Goal: Use online tool/utility: Use online tool/utility

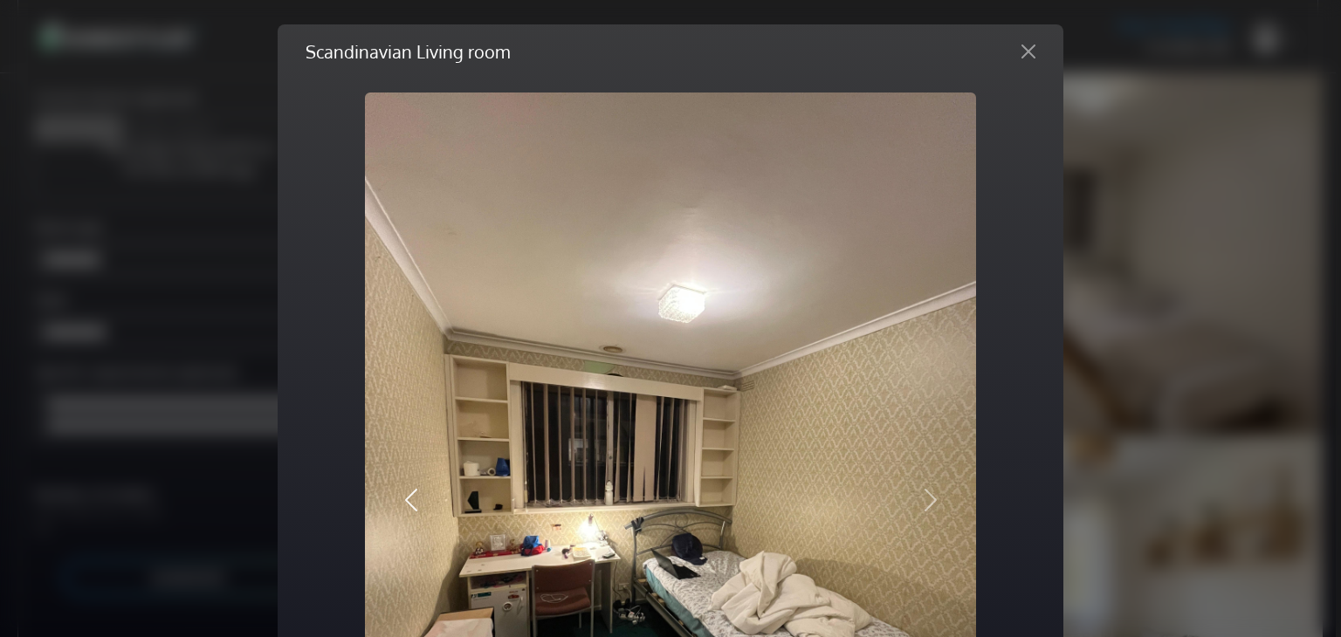
scroll to position [94, 0]
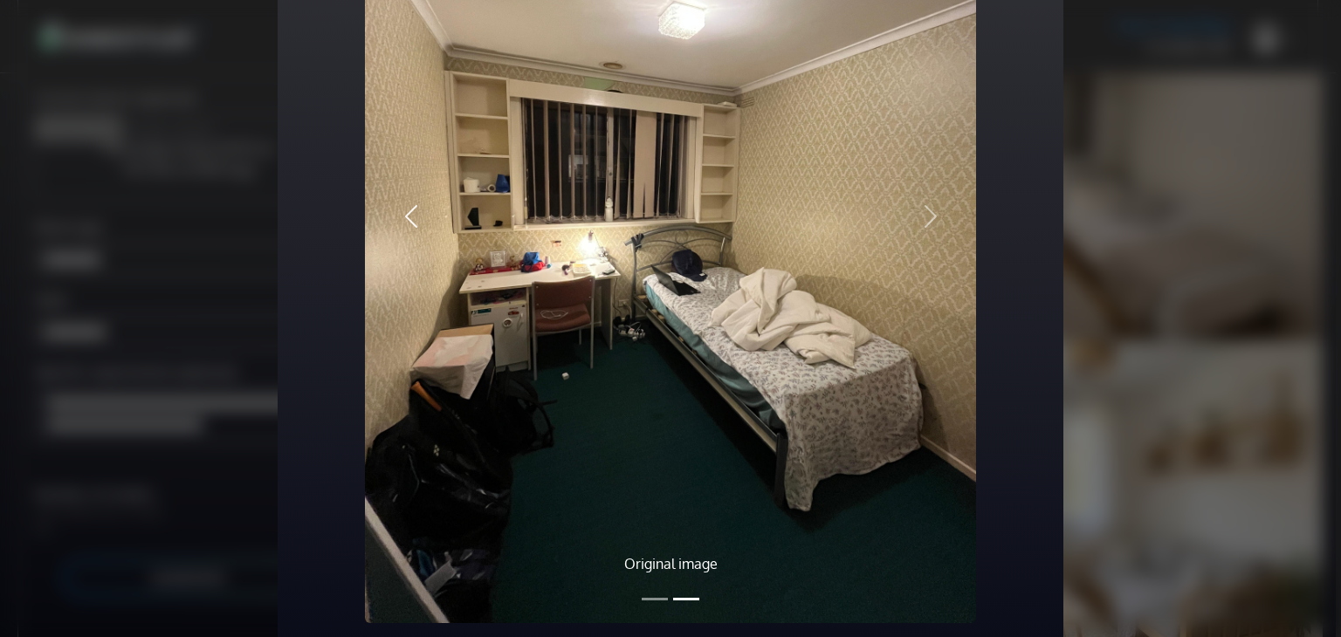
click at [423, 212] on button "Previous" at bounding box center [411, 216] width 92 height 815
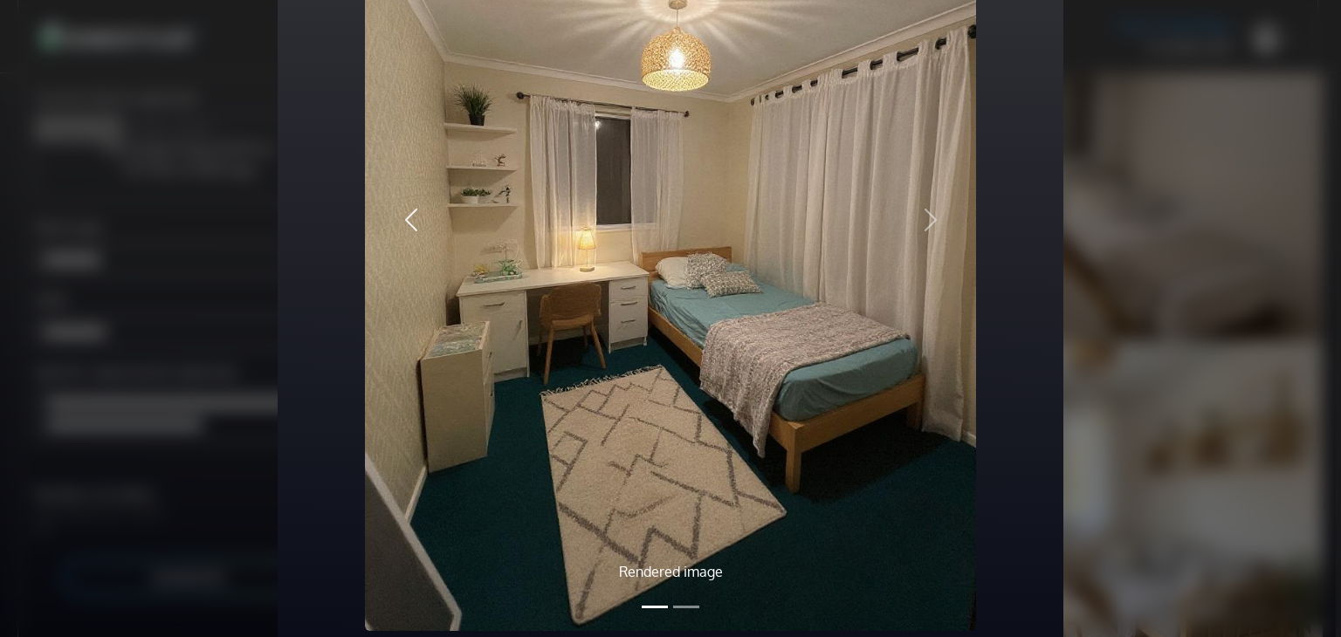
scroll to position [292, 0]
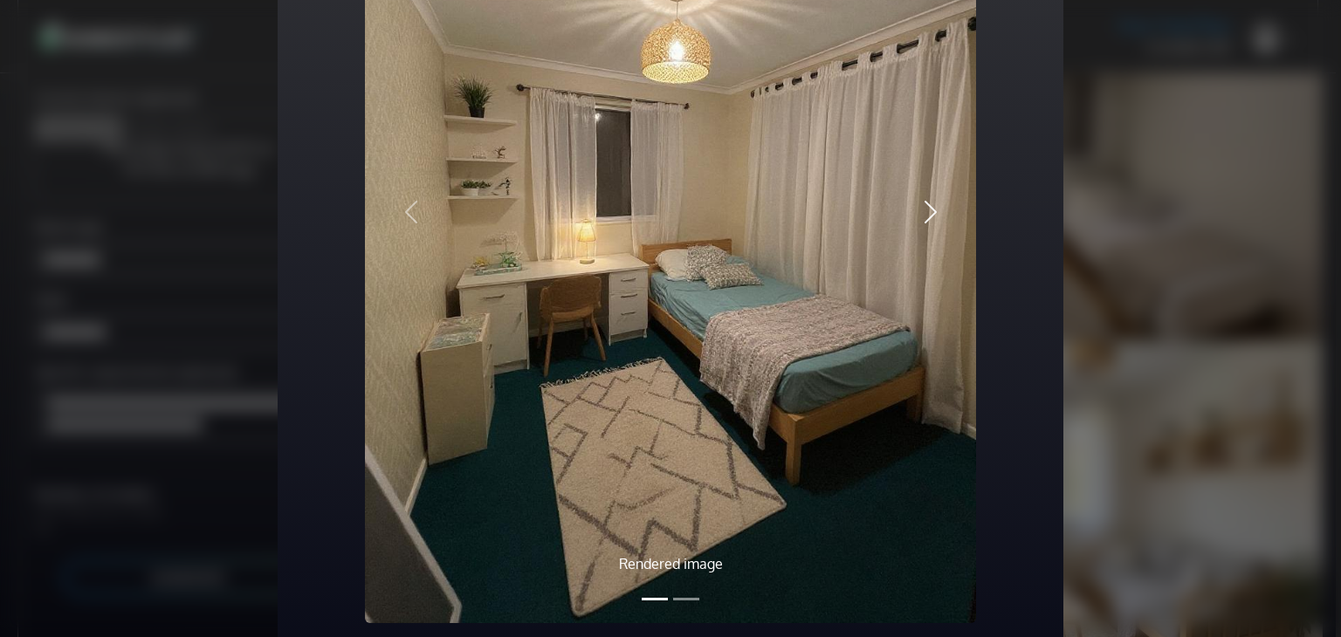
click at [922, 223] on span "button" at bounding box center [931, 212] width 28 height 28
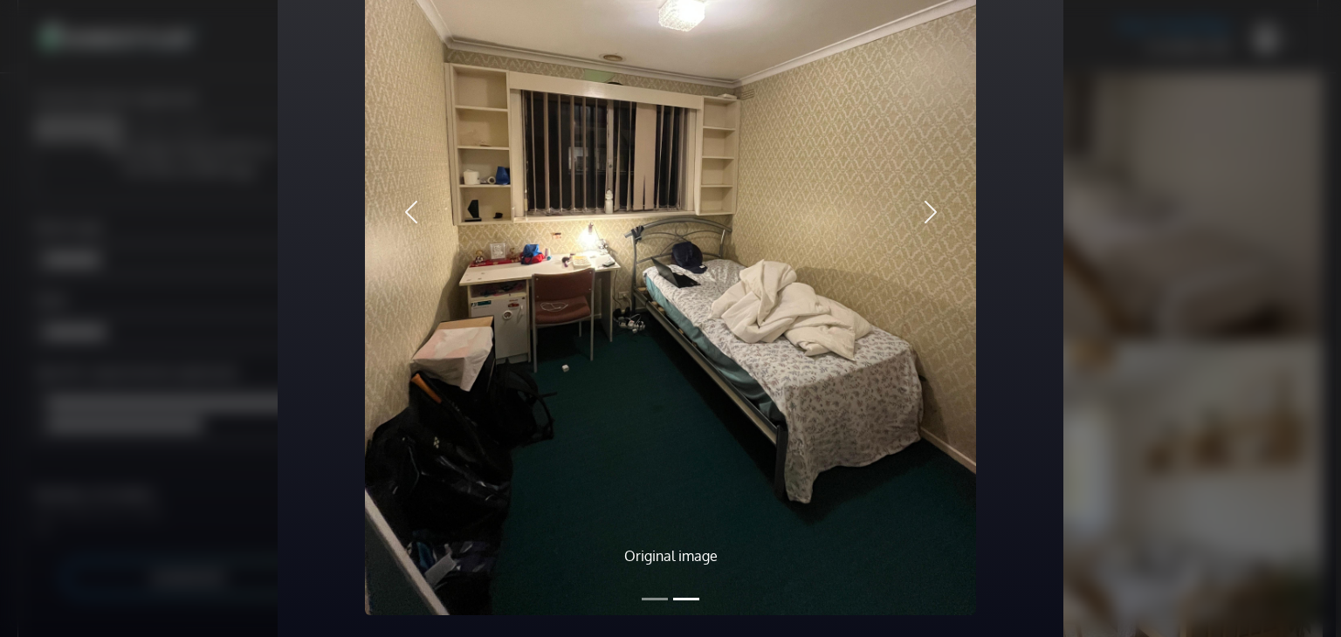
scroll to position [284, 0]
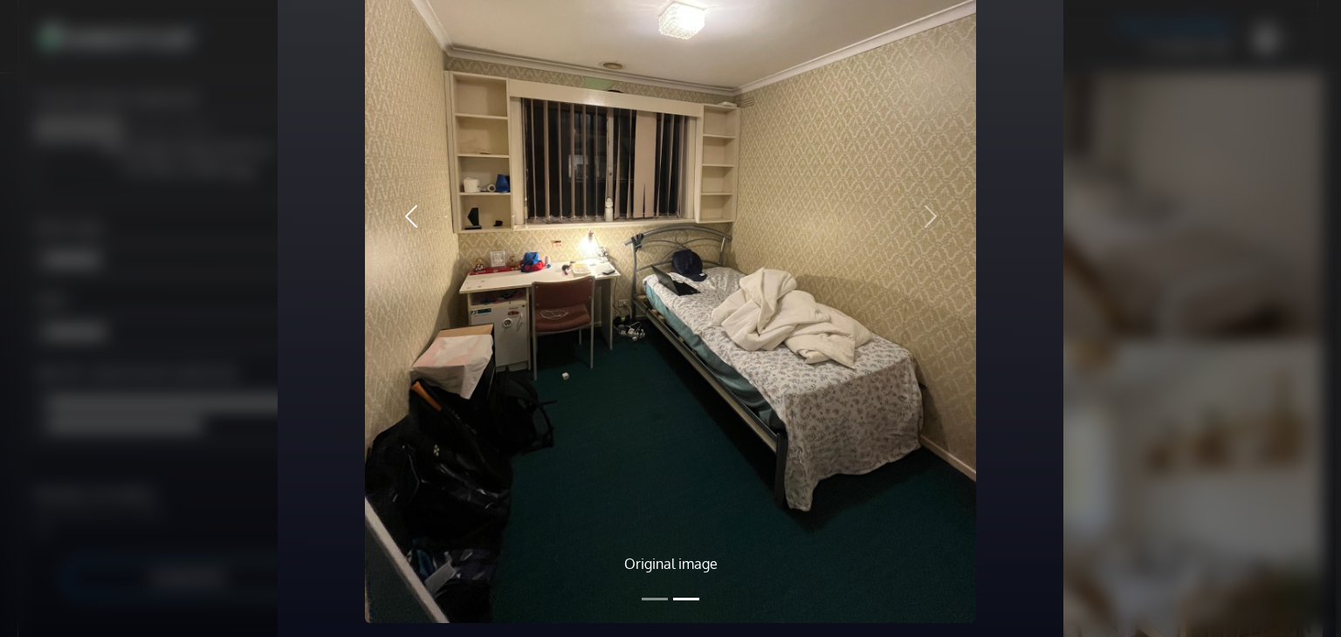
click at [412, 219] on span "button" at bounding box center [411, 217] width 28 height 28
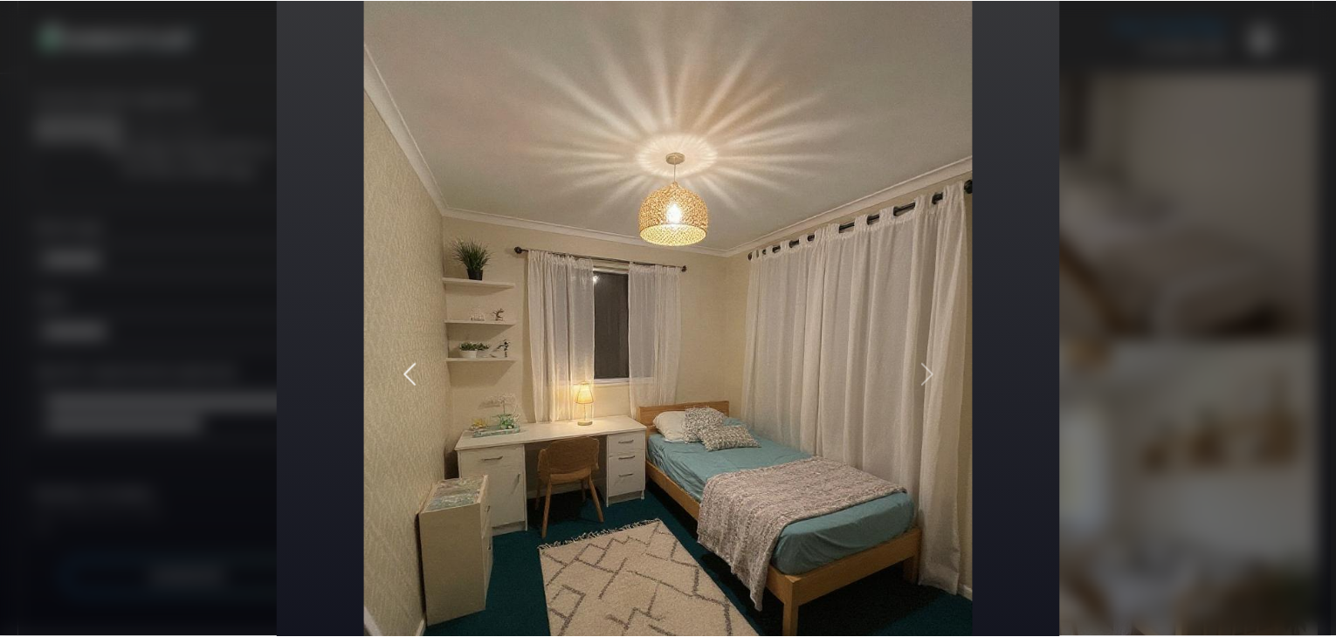
scroll to position [0, 0]
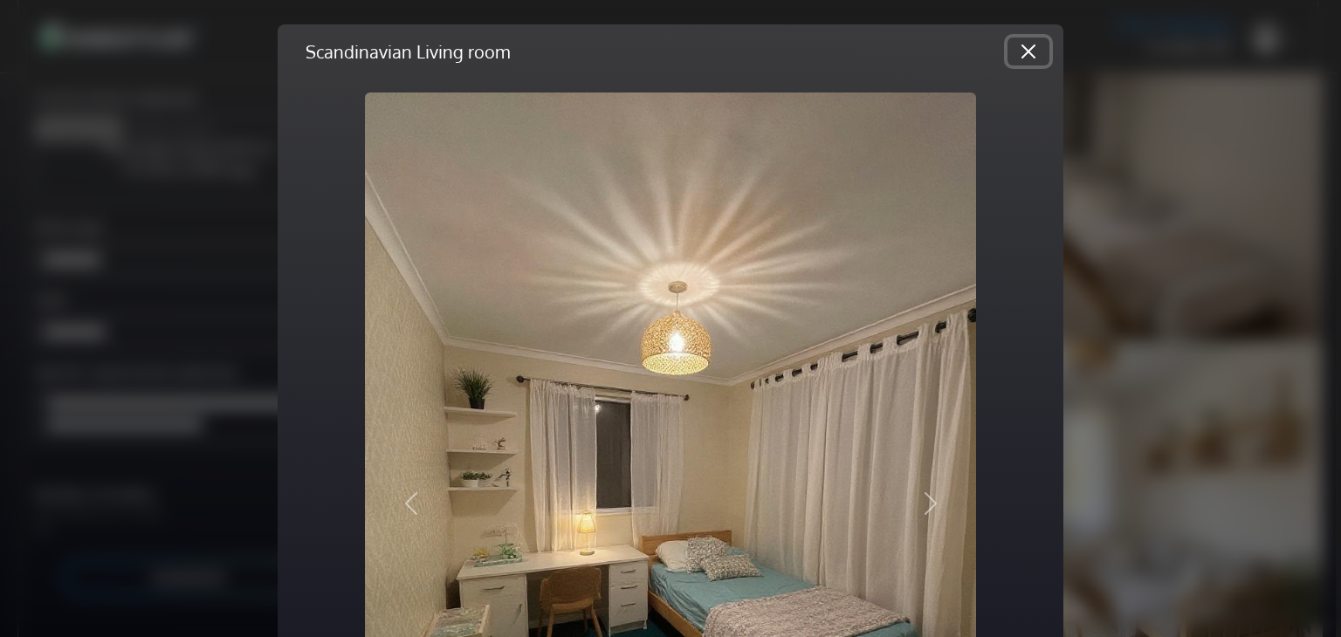
click at [1036, 50] on button "Close" at bounding box center [1029, 52] width 42 height 28
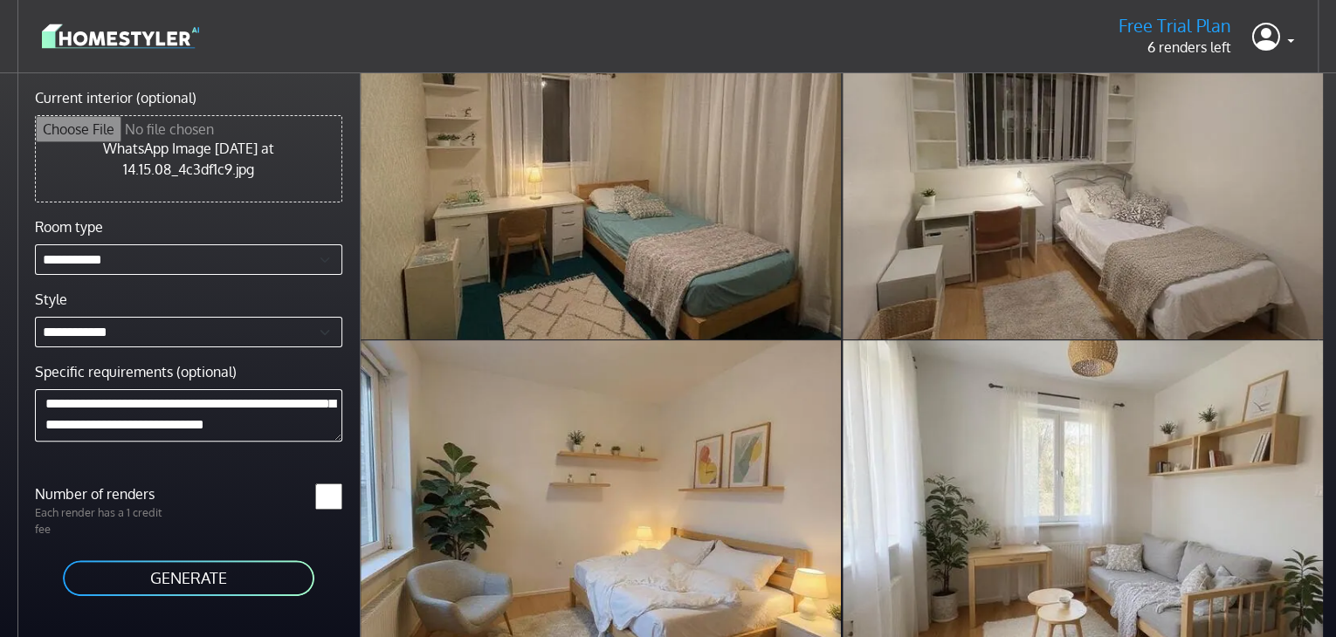
scroll to position [189, 0]
click at [314, 409] on textarea "**********" at bounding box center [188, 415] width 307 height 52
click at [87, 430] on textarea "**********" at bounding box center [188, 415] width 307 height 52
type textarea "**********"
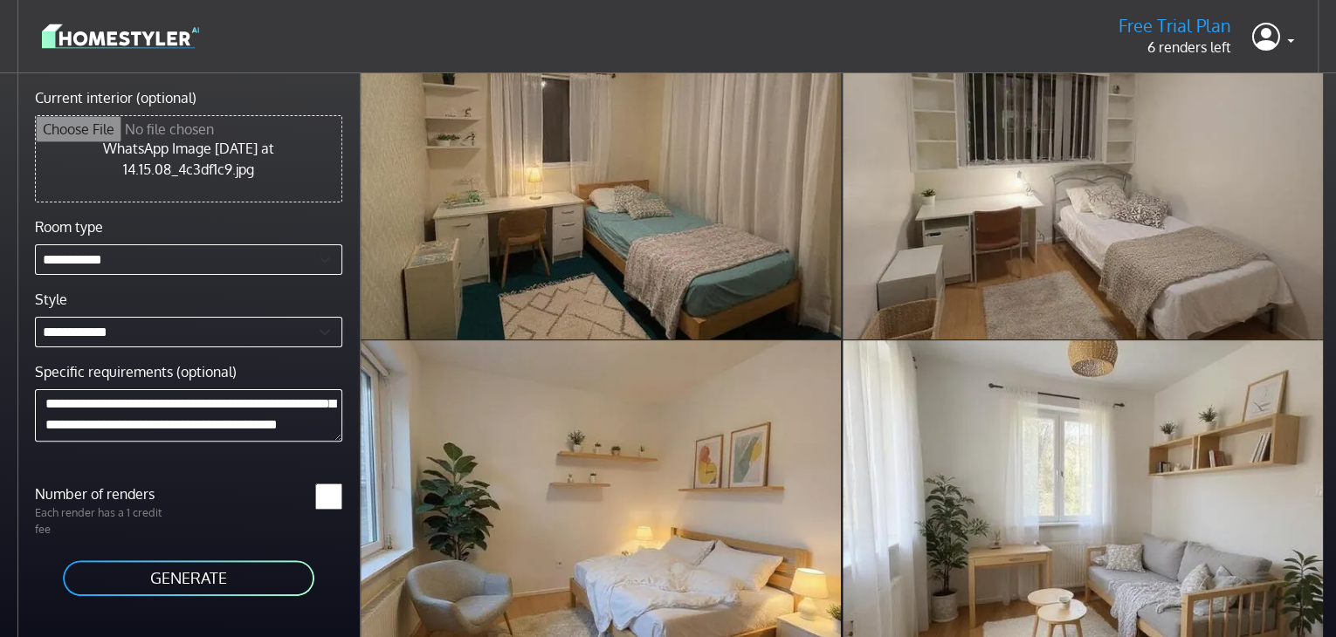
click at [179, 567] on button "GENERATE" at bounding box center [188, 578] width 255 height 39
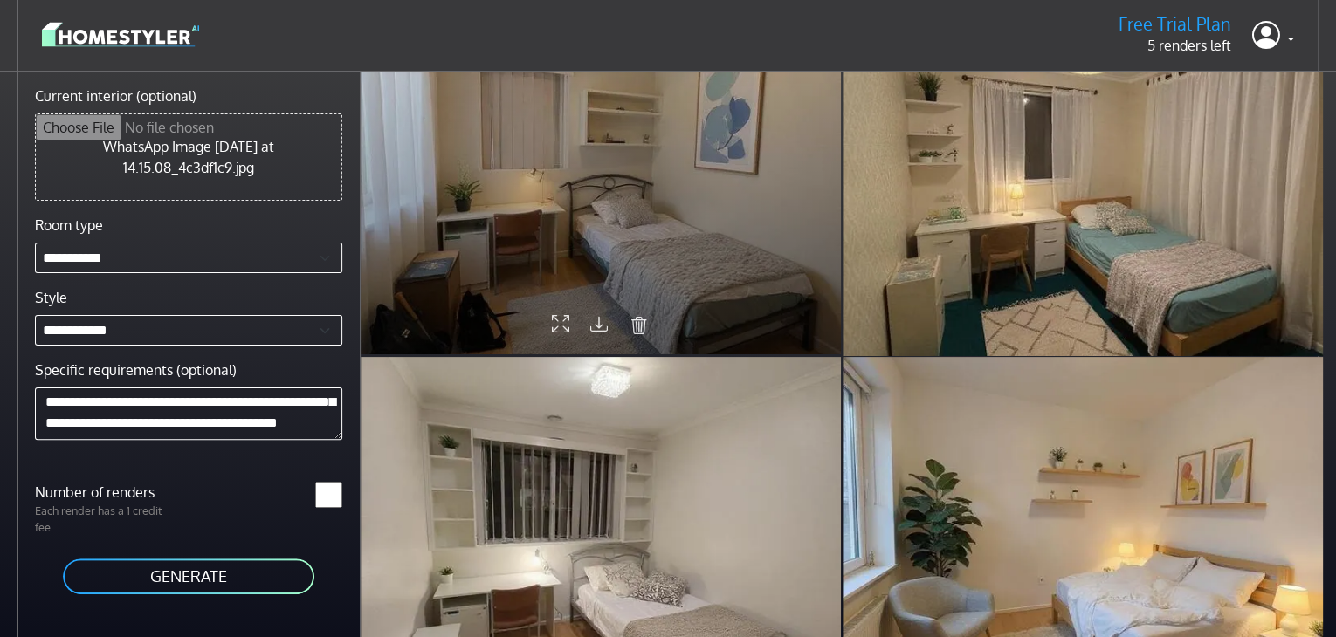
scroll to position [75, 0]
click at [556, 340] on div at bounding box center [601, 175] width 480 height 361
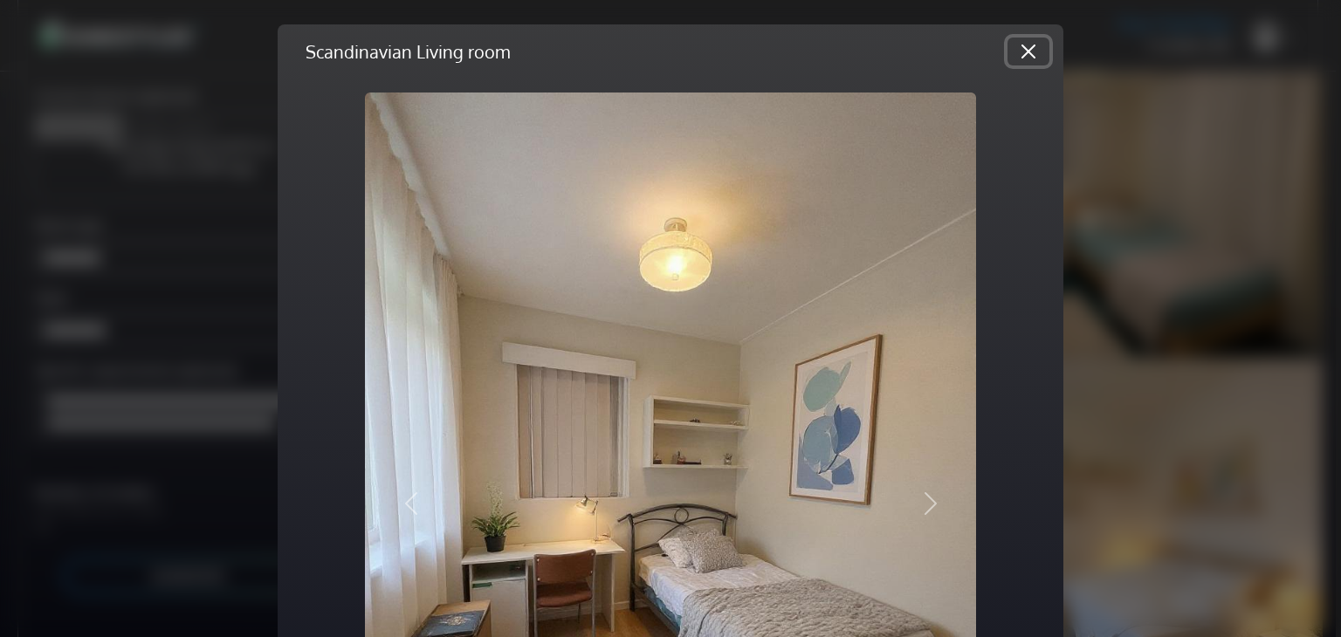
click at [1029, 54] on button "Close" at bounding box center [1029, 52] width 42 height 28
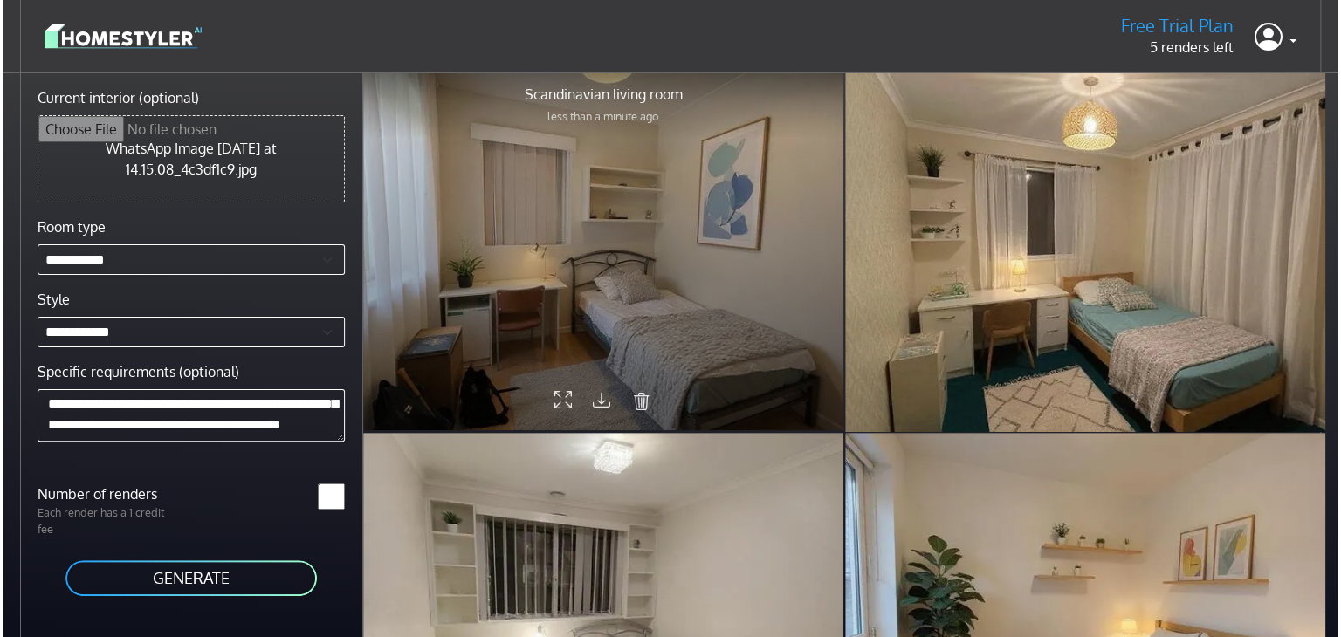
scroll to position [0, 0]
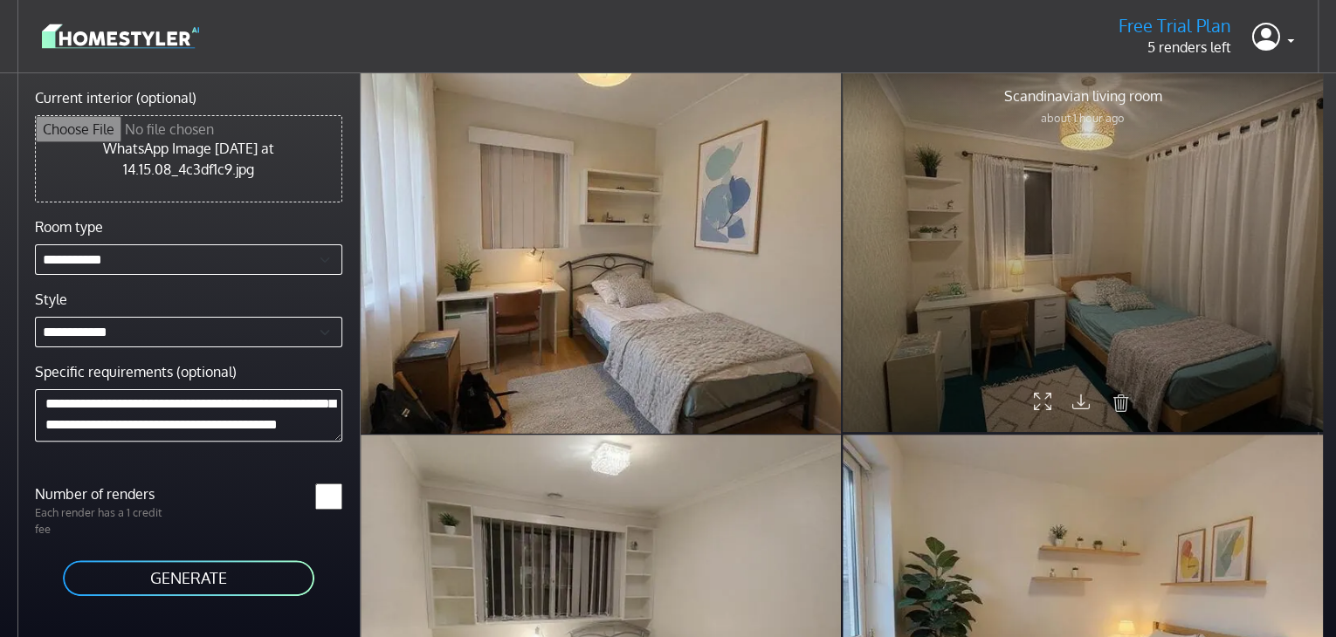
click at [1094, 195] on div at bounding box center [1083, 252] width 480 height 361
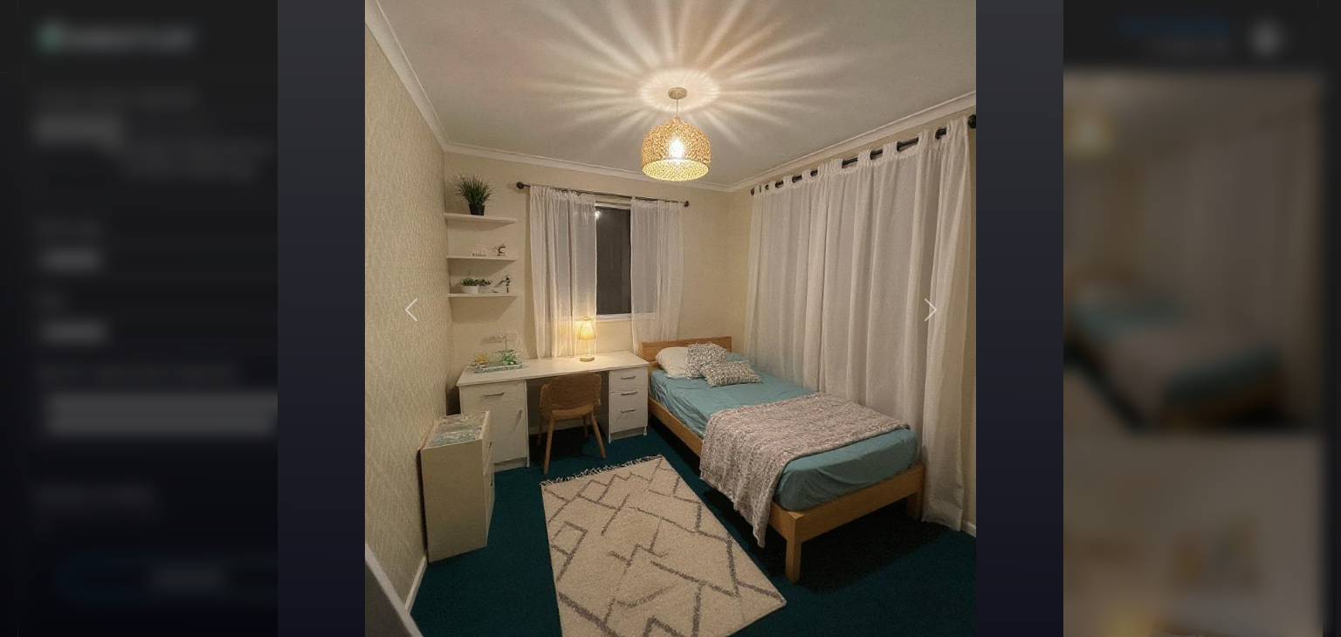
scroll to position [196, 0]
click at [919, 321] on span "button" at bounding box center [931, 308] width 28 height 28
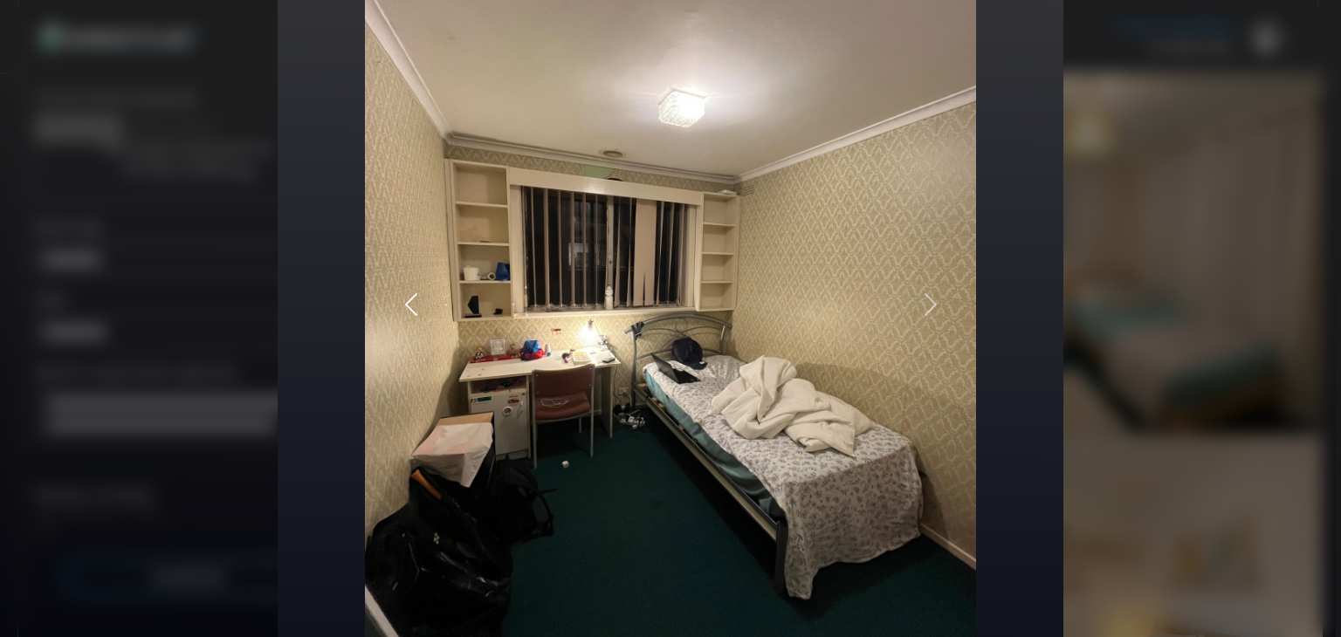
click at [405, 291] on span "button" at bounding box center [411, 305] width 28 height 28
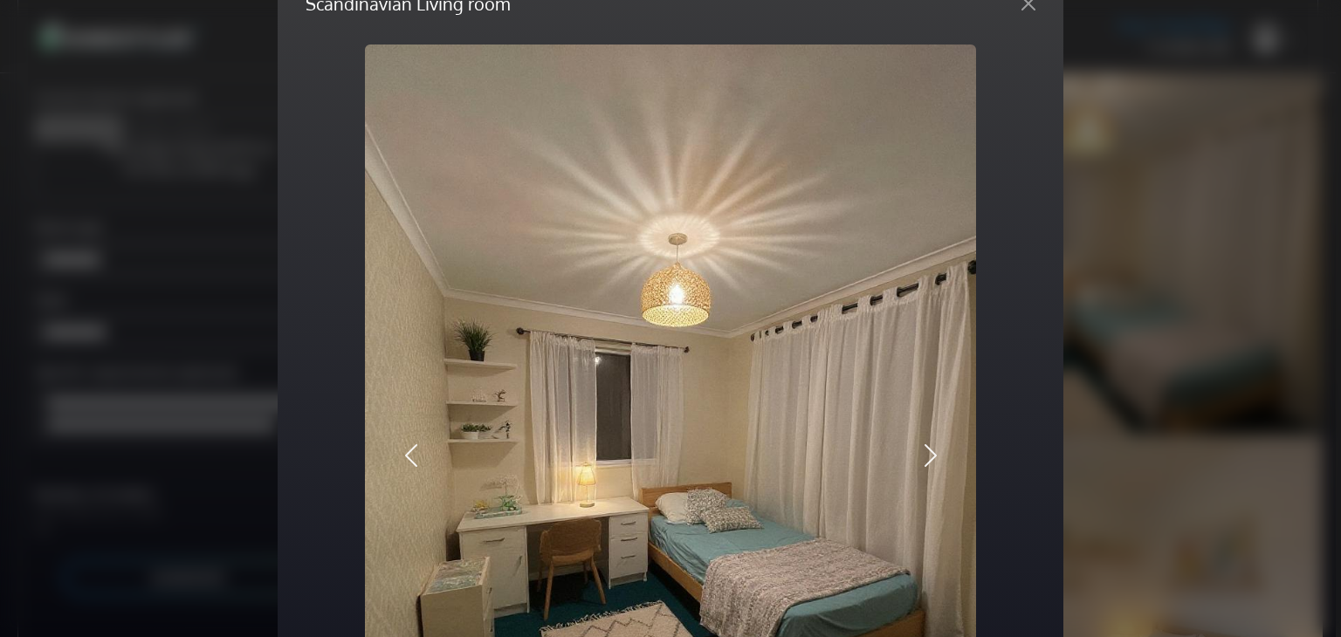
scroll to position [45, 0]
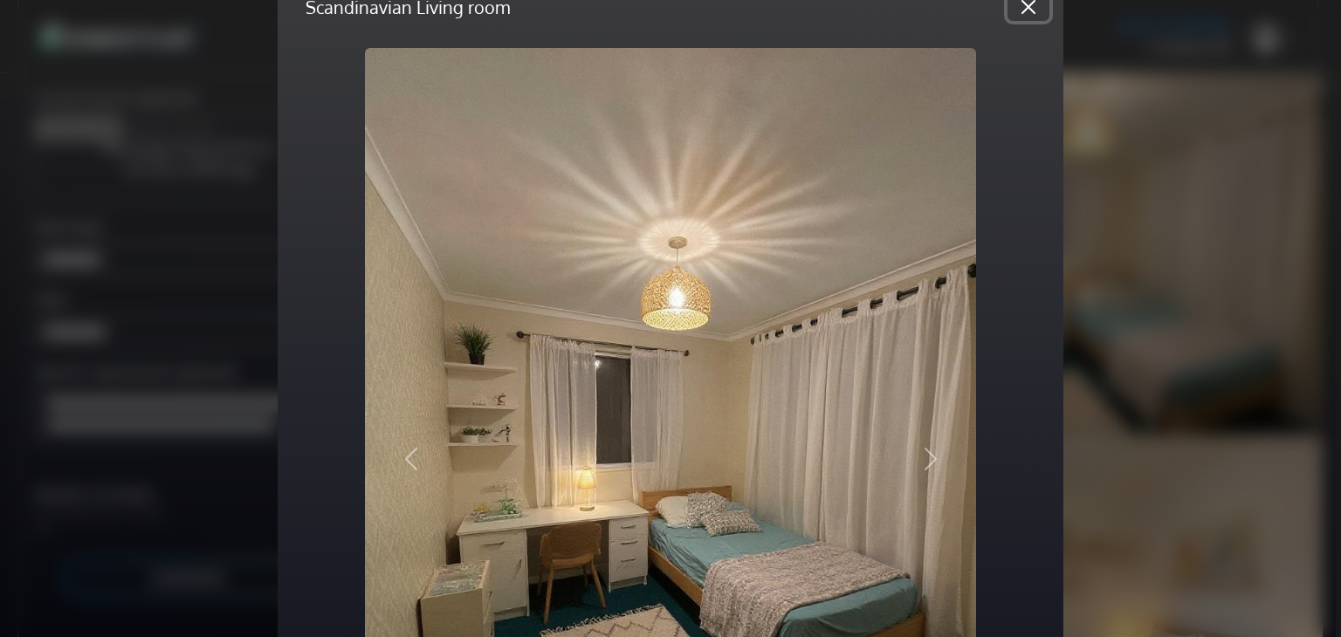
click at [1023, 14] on button "Close" at bounding box center [1029, 7] width 42 height 28
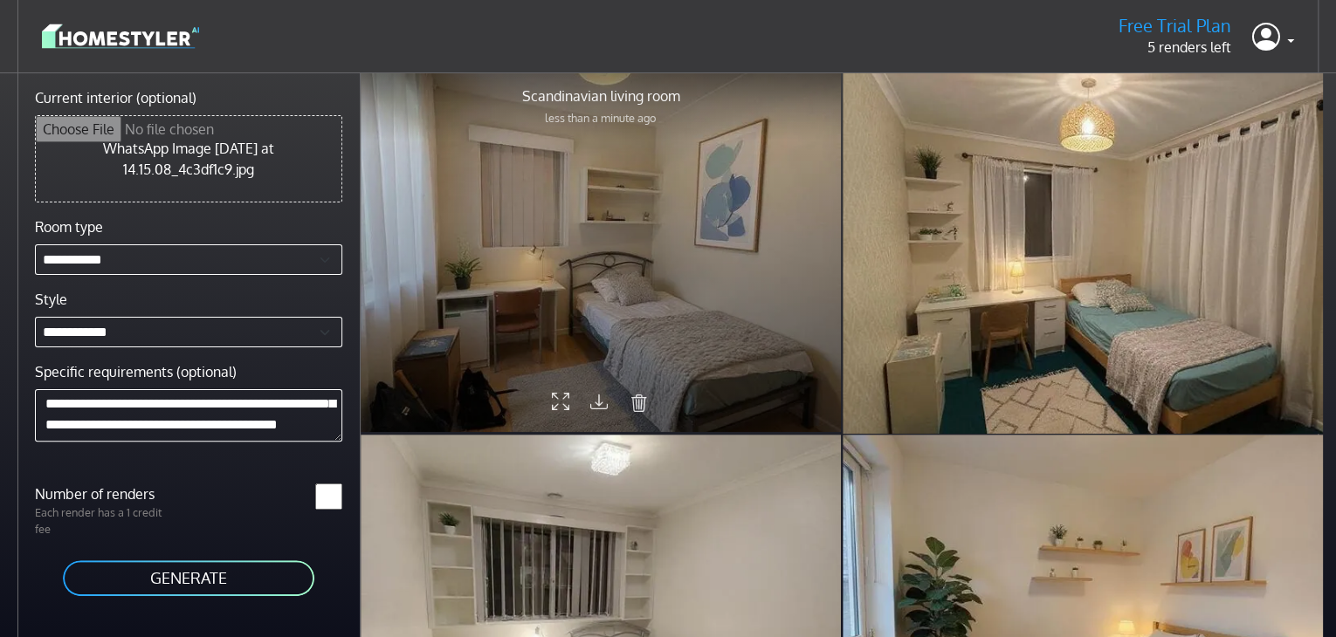
click at [559, 403] on icon at bounding box center [560, 404] width 17 height 30
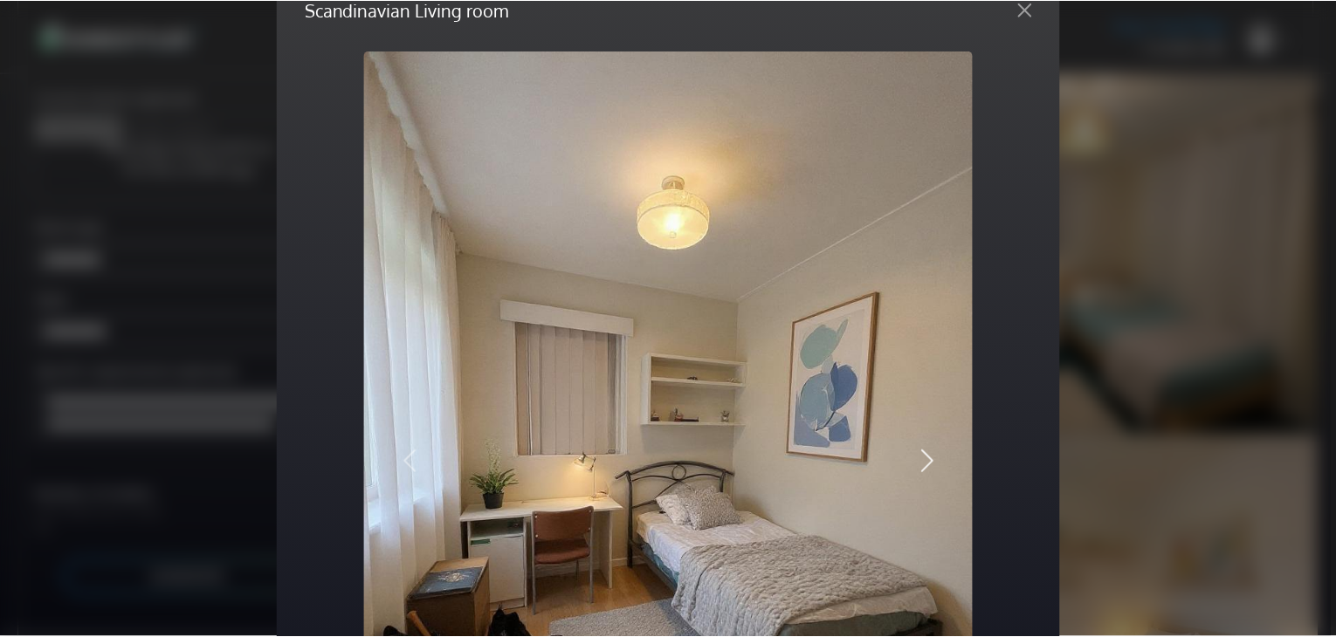
scroll to position [28, 0]
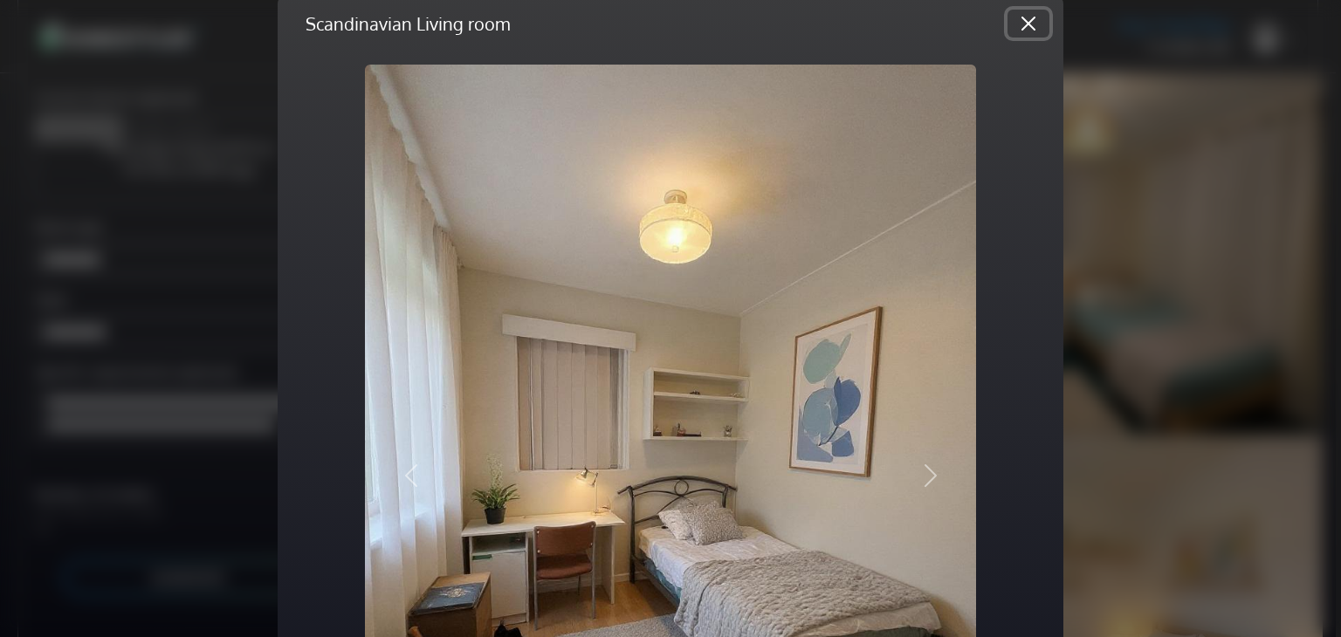
click at [1020, 18] on button "Close" at bounding box center [1029, 24] width 42 height 28
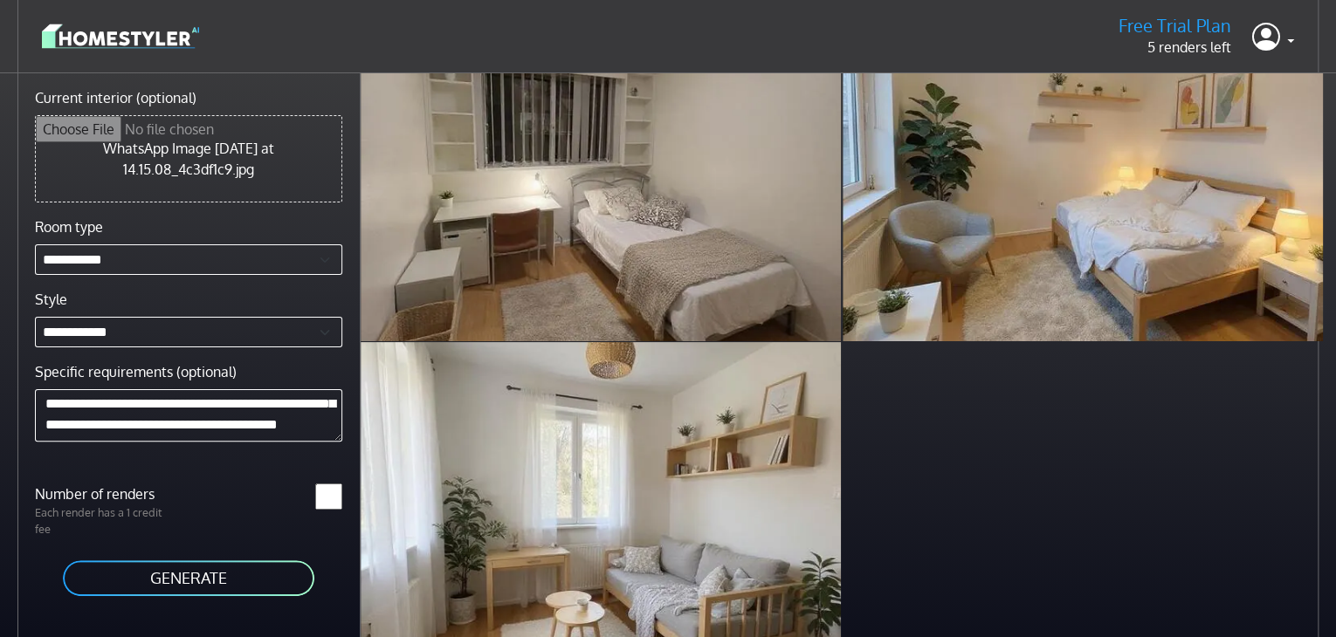
scroll to position [0, 0]
